Goal: Check status

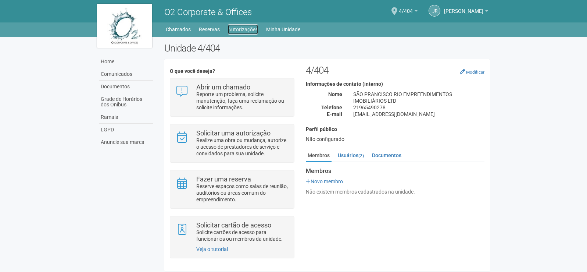
click at [238, 31] on link "Autorizações" at bounding box center [243, 29] width 30 height 10
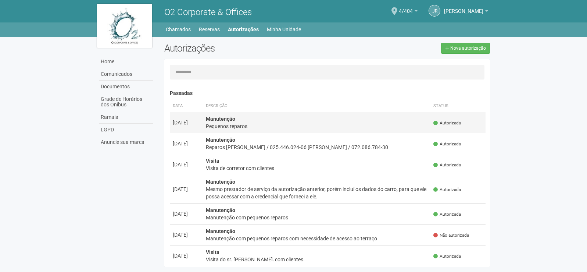
click at [267, 125] on div "Pequenos reparos" at bounding box center [317, 125] width 222 height 7
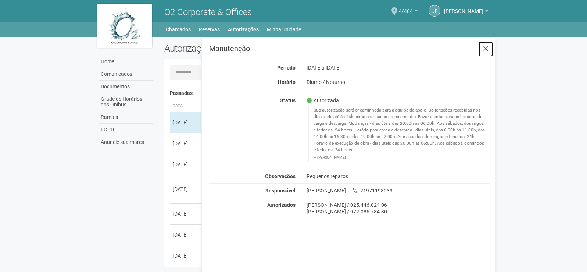
click at [484, 47] on icon at bounding box center [486, 48] width 6 height 7
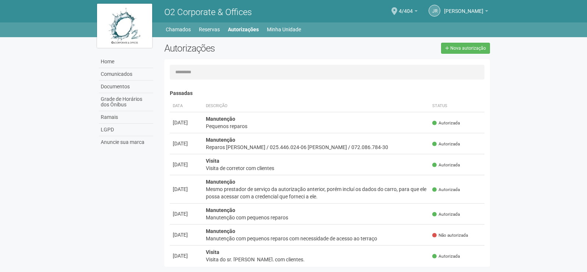
click at [127, 209] on div "Home Comunicados Documentos Grade de Horários dos Ônibus Ramais LGPD Anuncie su…" at bounding box center [294, 153] width 405 height 233
